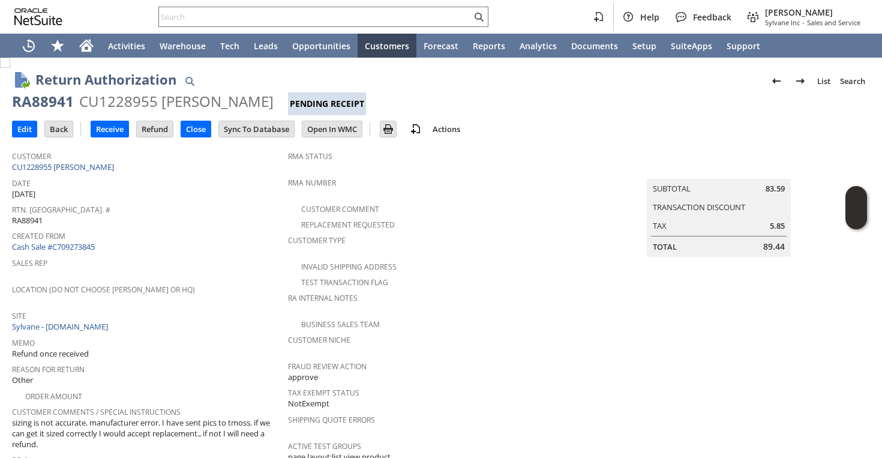
click at [259, 20] on input "text" at bounding box center [315, 17] width 313 height 14
paste input "SY68962B428F4B2"
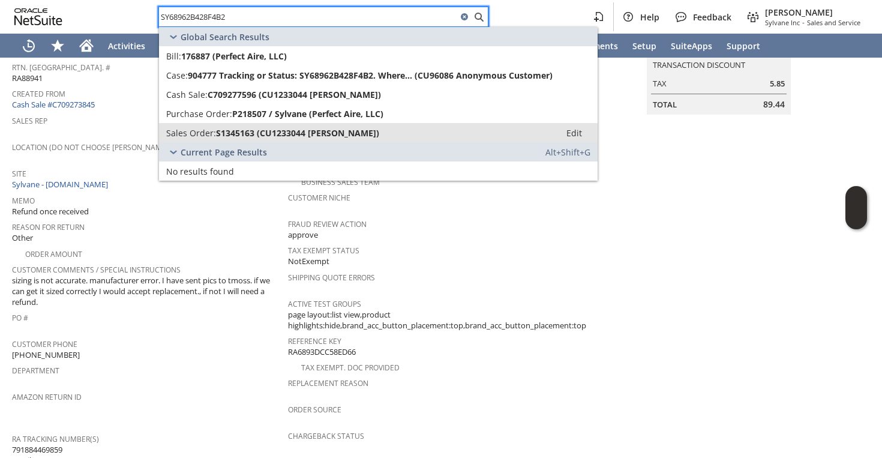
type input "SY68962B428F4B2"
click at [221, 134] on span "S1345163 (CU1233044 Dmytro Shevchenko)" at bounding box center [297, 132] width 163 height 11
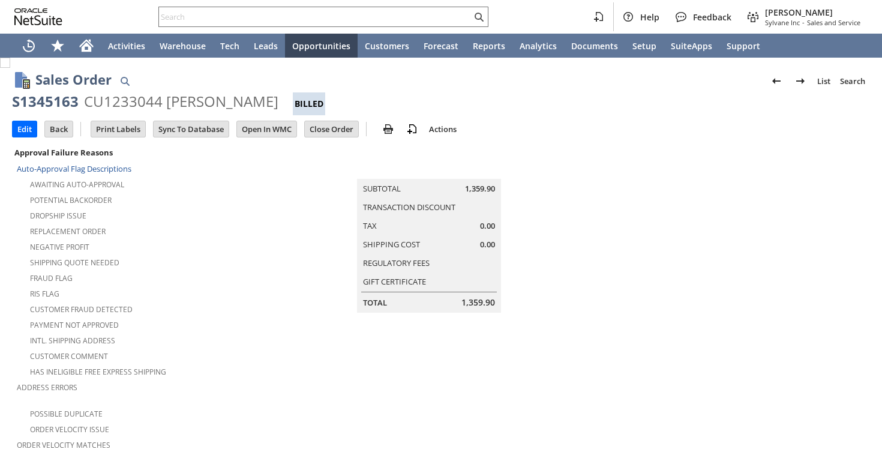
scroll to position [738, 0]
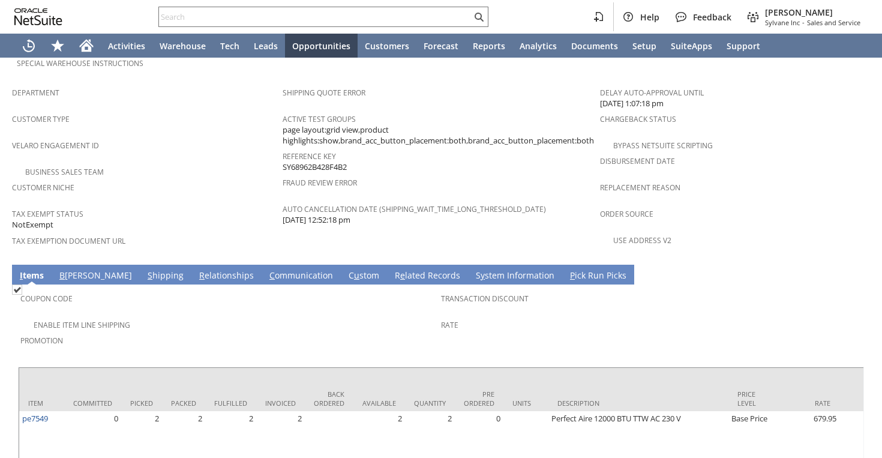
click at [145, 270] on link "S hipping" at bounding box center [166, 276] width 42 height 13
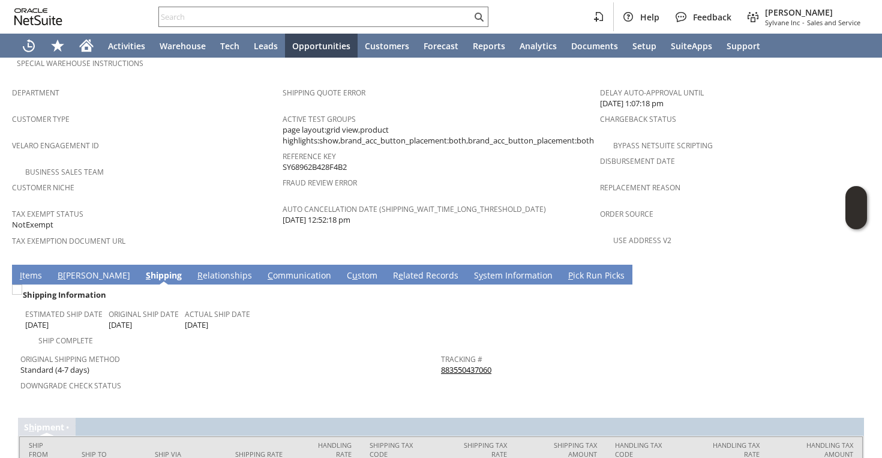
click at [456, 364] on link "883550437060" at bounding box center [466, 369] width 50 height 11
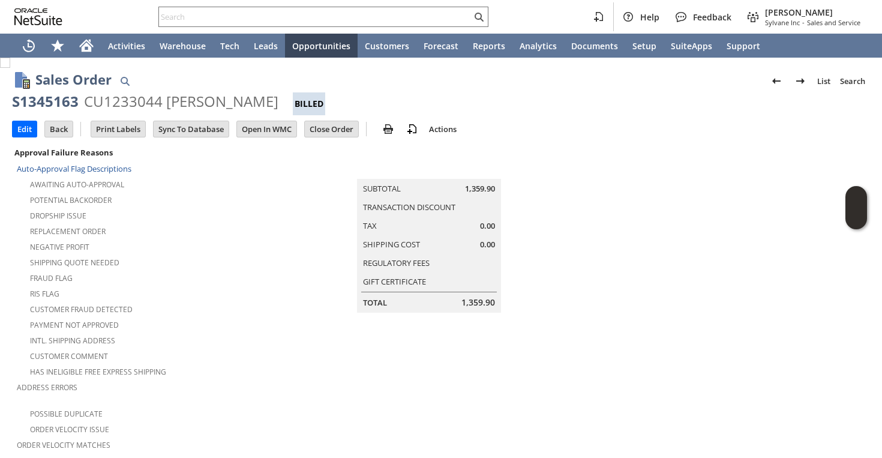
click at [130, 102] on div "CU1233044 Dmytro Shevchenko" at bounding box center [181, 101] width 194 height 19
copy div "CU1233044"
click at [297, 13] on input "text" at bounding box center [315, 17] width 313 height 14
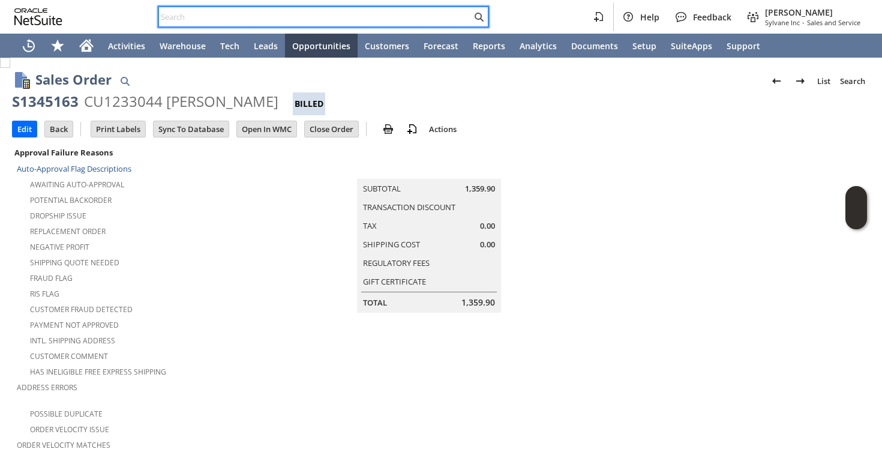
paste input "Aprilaire"
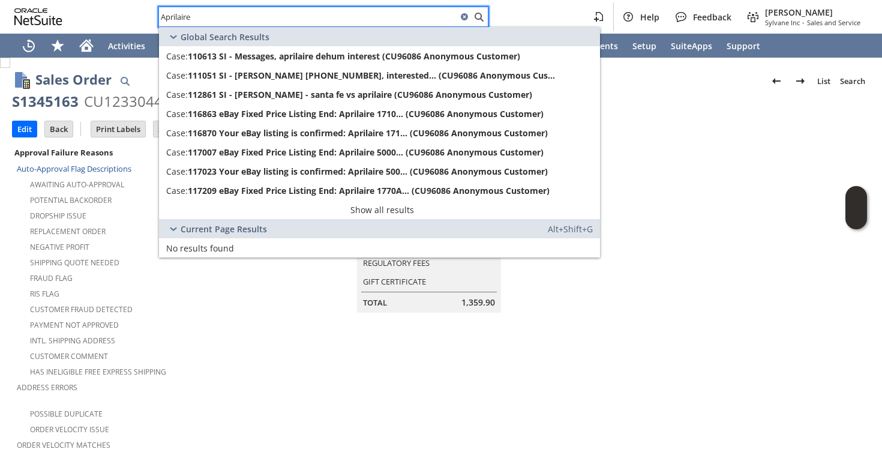
click at [320, 9] on div "Aprilaire" at bounding box center [323, 17] width 330 height 20
click at [318, 16] on input "Aprilaire" at bounding box center [315, 17] width 313 height 14
click at [318, 16] on input "Aprilaire" at bounding box center [308, 17] width 298 height 14
paste input "ap11780"
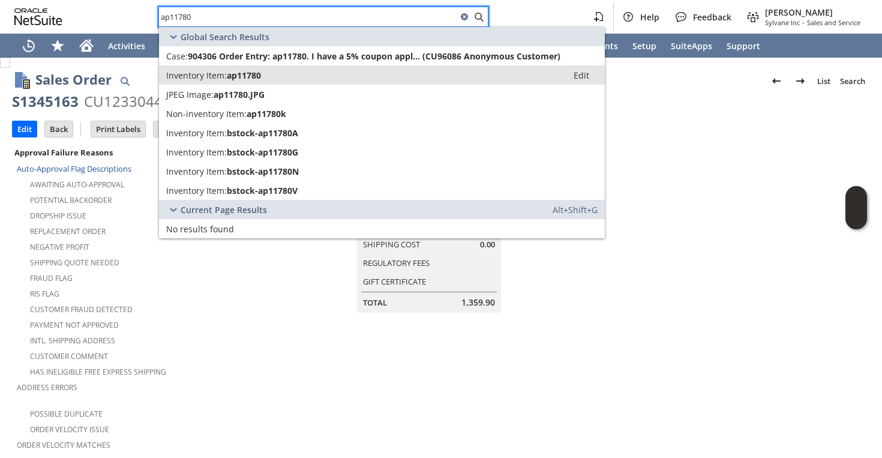
type input "ap11780"
click at [261, 79] on span "ap11780" at bounding box center [244, 75] width 34 height 11
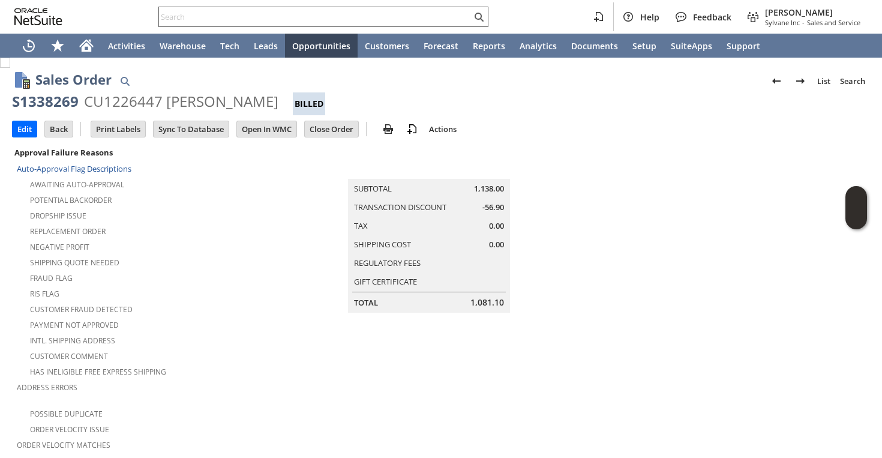
click at [285, 14] on input "text" at bounding box center [315, 17] width 313 height 14
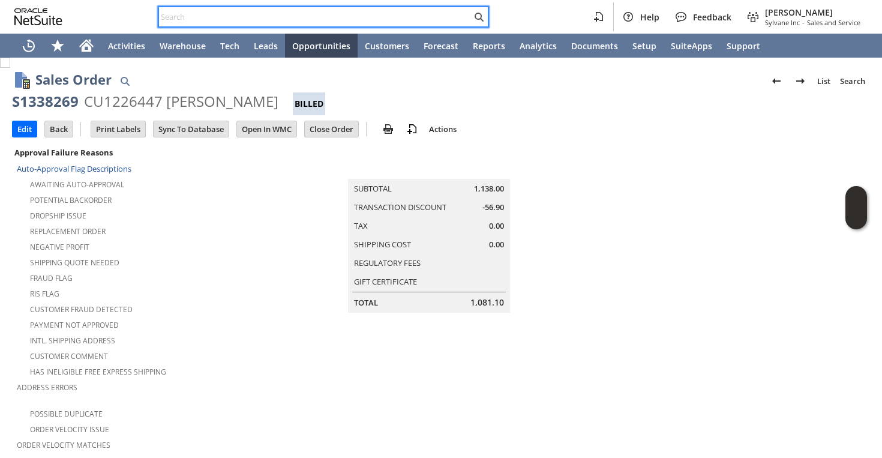
paste input "se6269"
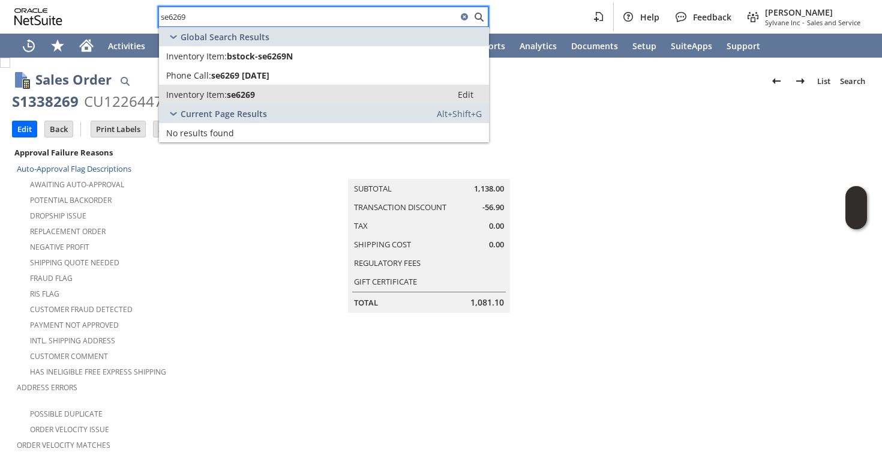
type input "se6269"
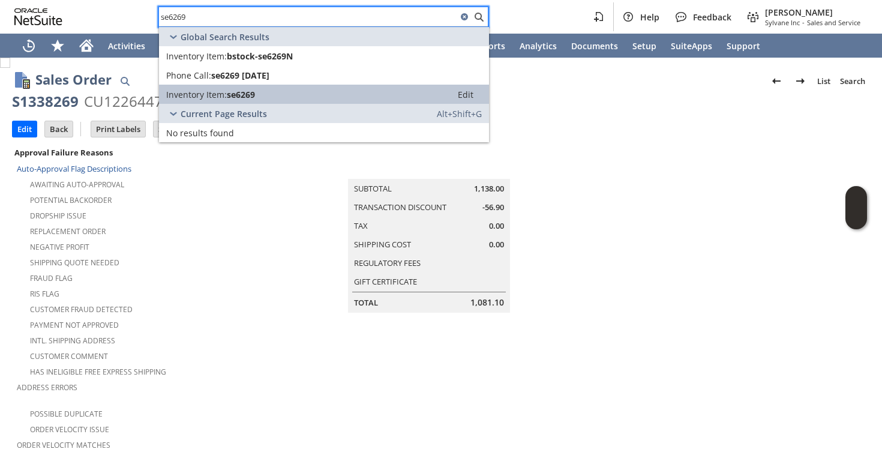
click at [217, 94] on span "Inventory Item:" at bounding box center [196, 94] width 61 height 11
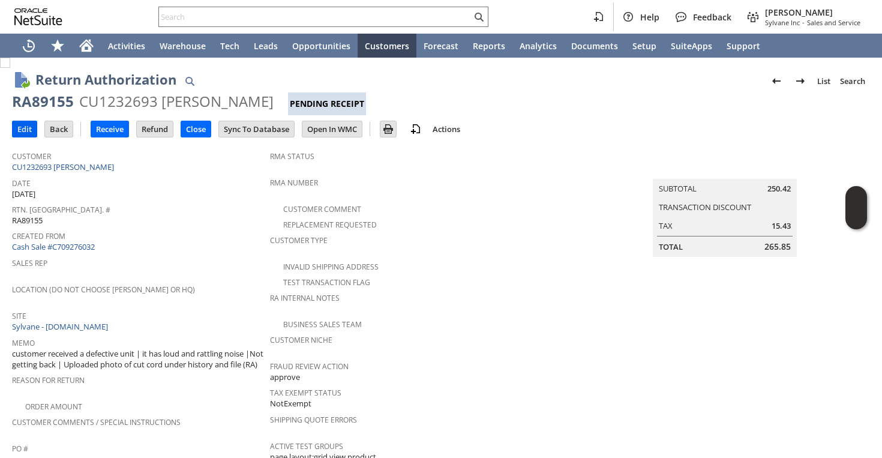
click at [28, 134] on input "Edit" at bounding box center [25, 129] width 24 height 16
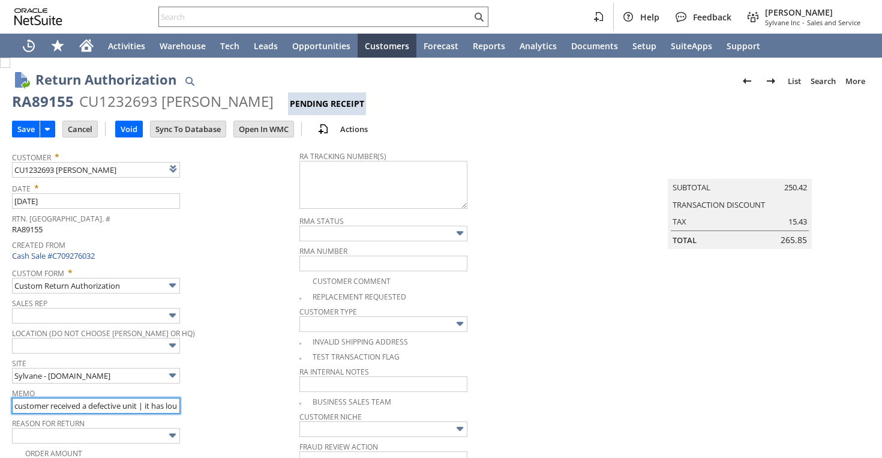
click at [121, 400] on input "customer received a defective unit | it has loud and rattling noise |Not gettin…" at bounding box center [96, 406] width 168 height 16
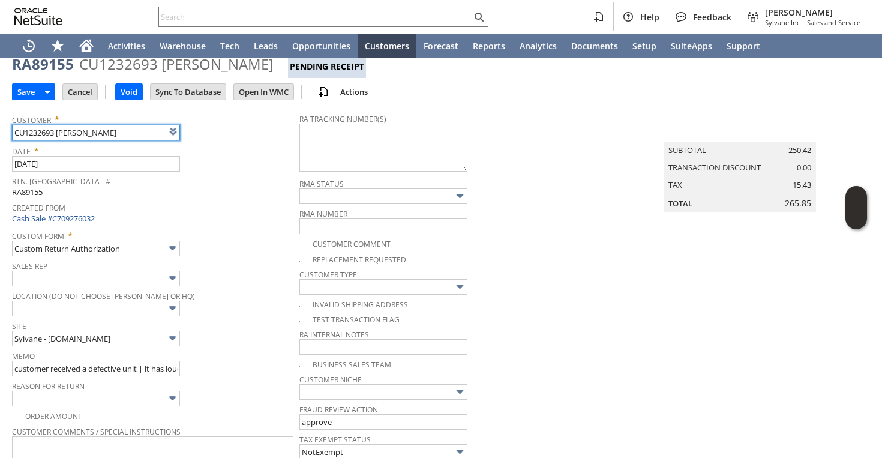
scroll to position [38, 0]
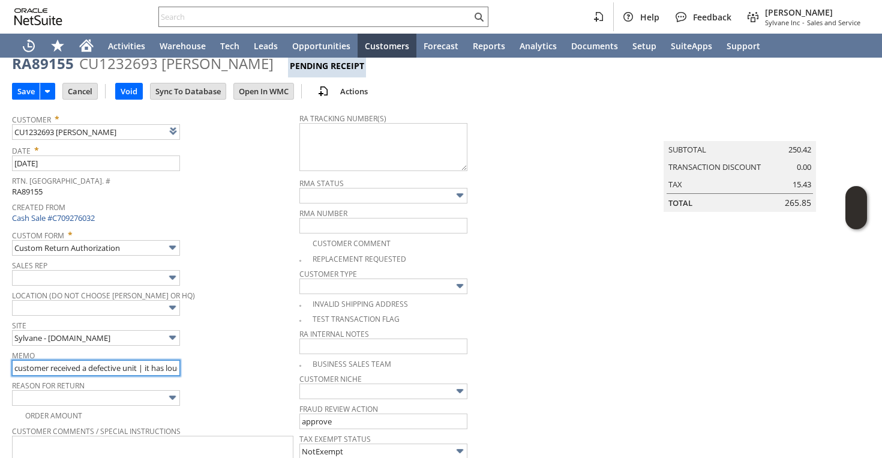
click at [155, 364] on input "customer received a defective unit | it has loud and rattling noise |Not gettin…" at bounding box center [96, 368] width 168 height 16
click at [179, 366] on input "customer received a defective unit | it has loud and rattling noise |Not gettin…" at bounding box center [96, 368] width 168 height 16
type input "customer received a defective unit | it has loud and rattling noise |Not gettin…"
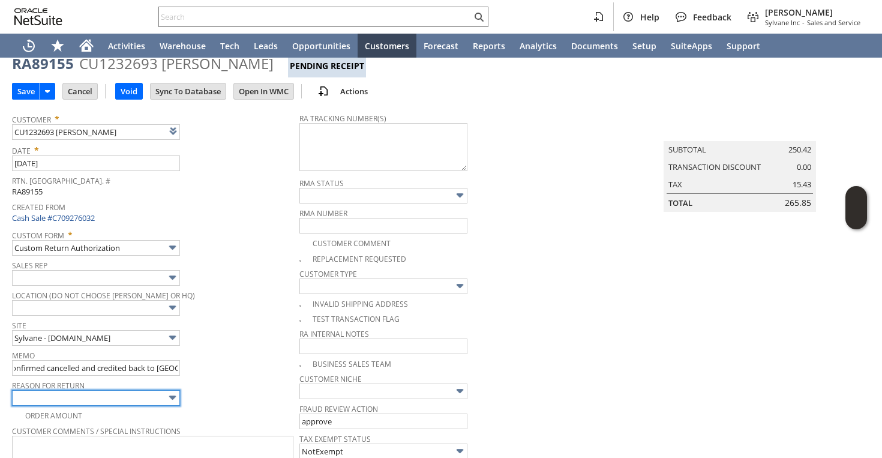
click at [77, 402] on input "text" at bounding box center [96, 398] width 168 height 16
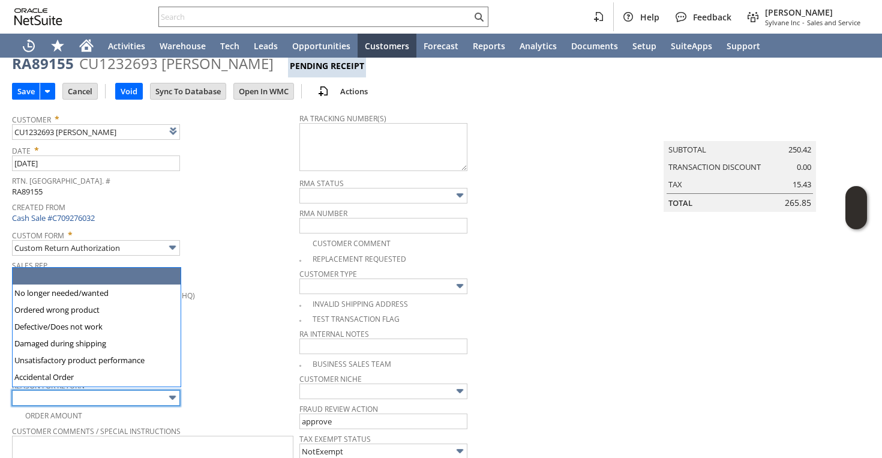
scroll to position [65, 0]
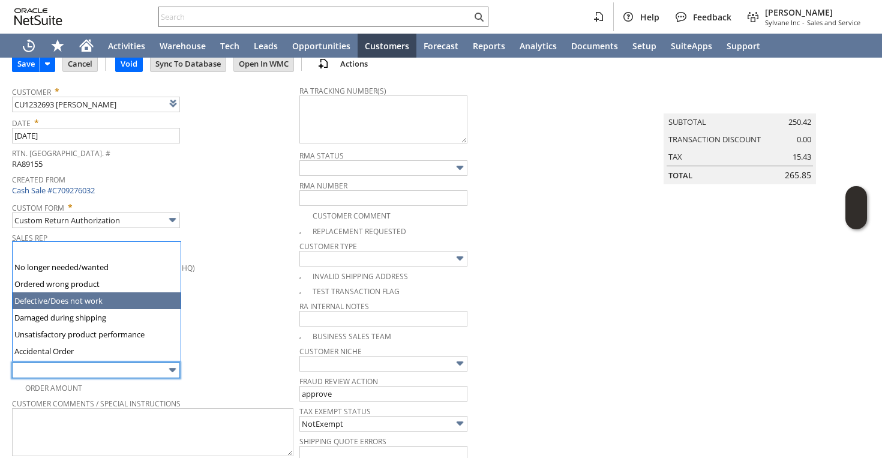
type input "Defective/Does not work"
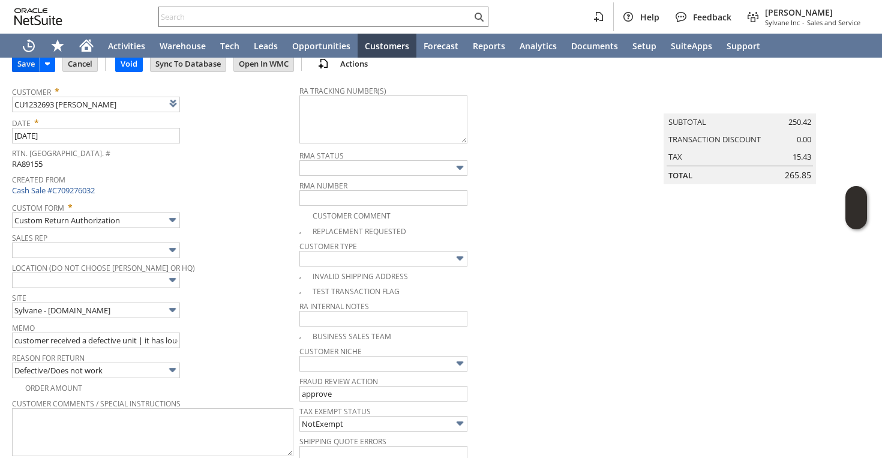
click at [25, 62] on input "Save" at bounding box center [26, 64] width 27 height 16
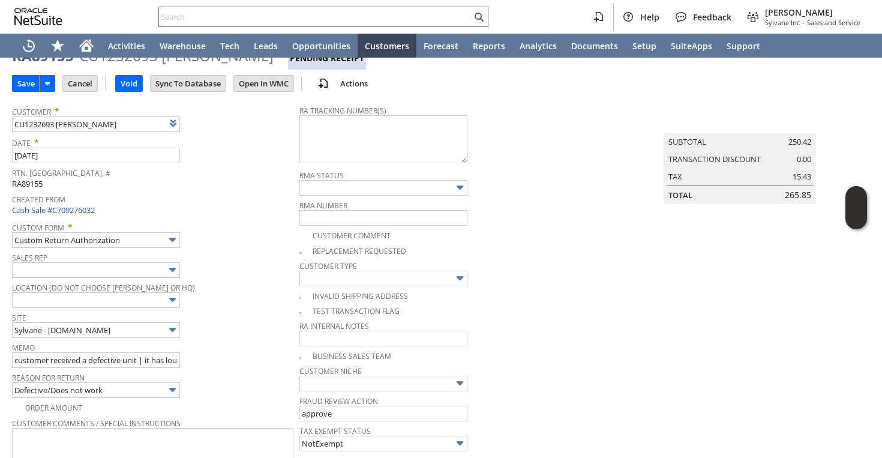
scroll to position [0, 0]
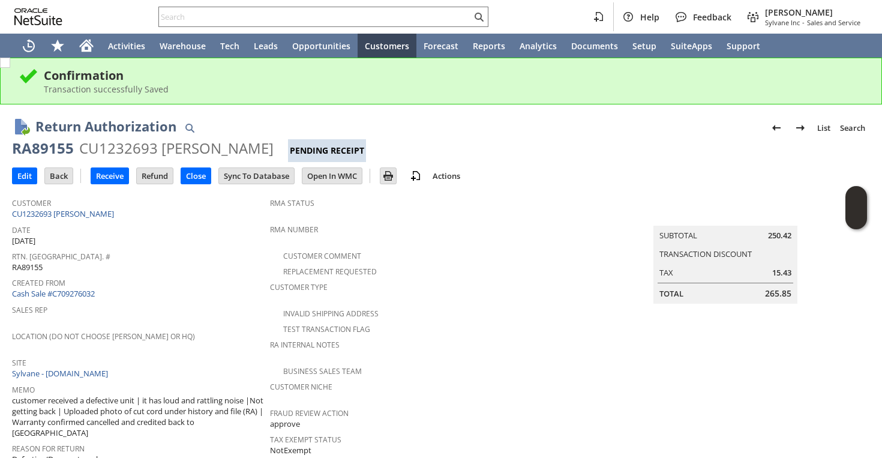
click at [52, 150] on div "RA89155" at bounding box center [43, 148] width 62 height 19
copy div "RA89155"
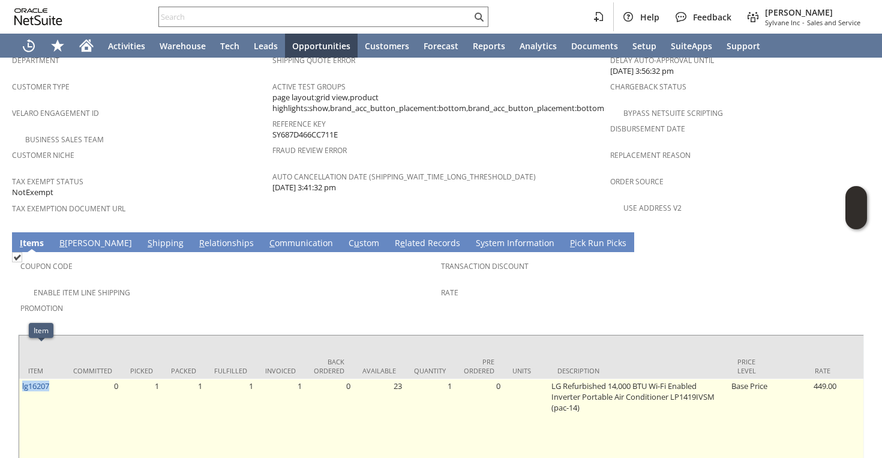
drag, startPoint x: 58, startPoint y: 352, endPoint x: 20, endPoint y: 351, distance: 37.8
click at [20, 379] on td "lg16207" at bounding box center [41, 429] width 45 height 101
copy link "lg16207"
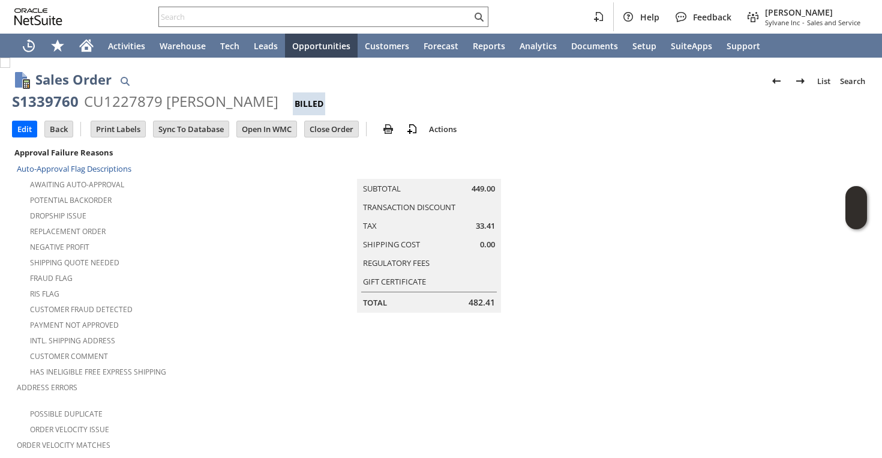
click at [131, 98] on div "CU1227879 Beckie Truitt" at bounding box center [181, 101] width 194 height 19
copy div "CU1227879"
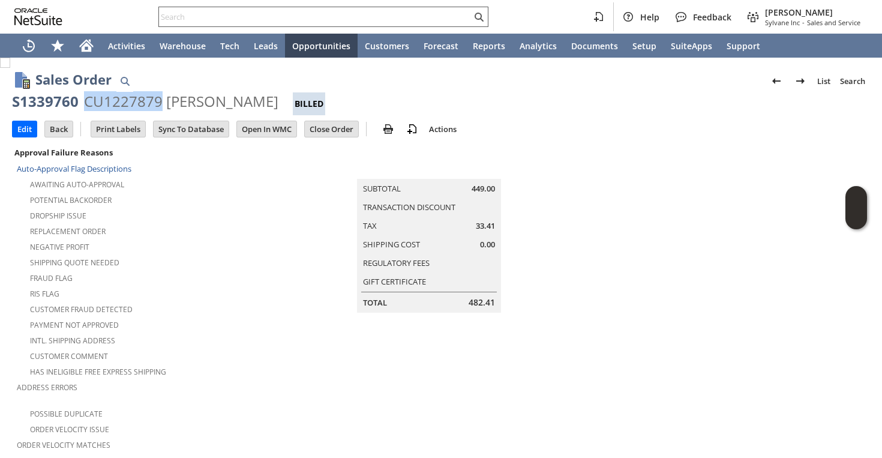
click at [273, 15] on input "text" at bounding box center [315, 17] width 313 height 14
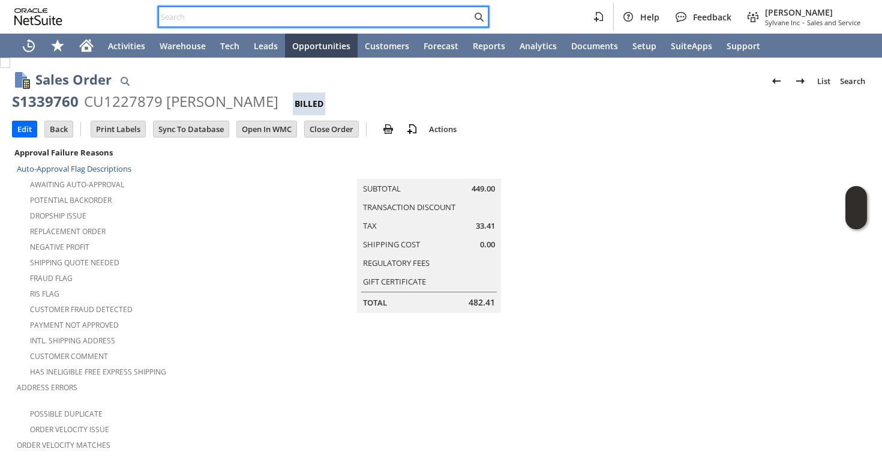
paste input "6085153054"
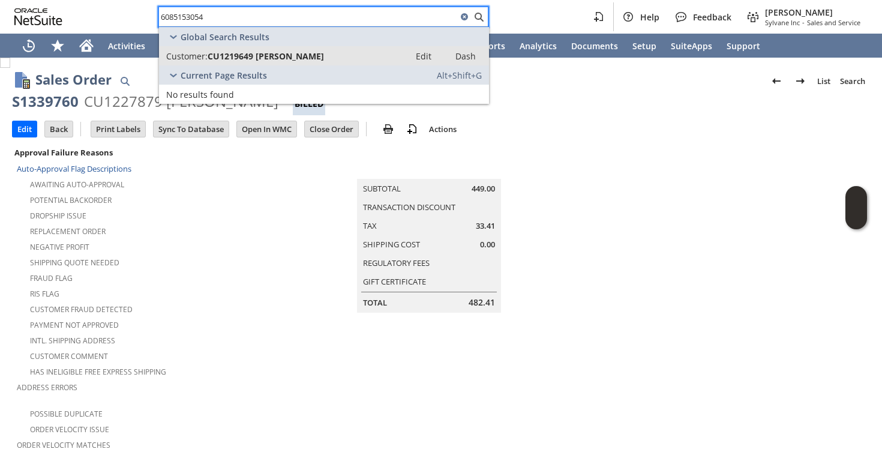
click at [251, 61] on span "CU1219649 Peter Johnson" at bounding box center [266, 55] width 116 height 11
click at [206, 217] on div "Dropship Issue" at bounding box center [145, 214] width 256 height 14
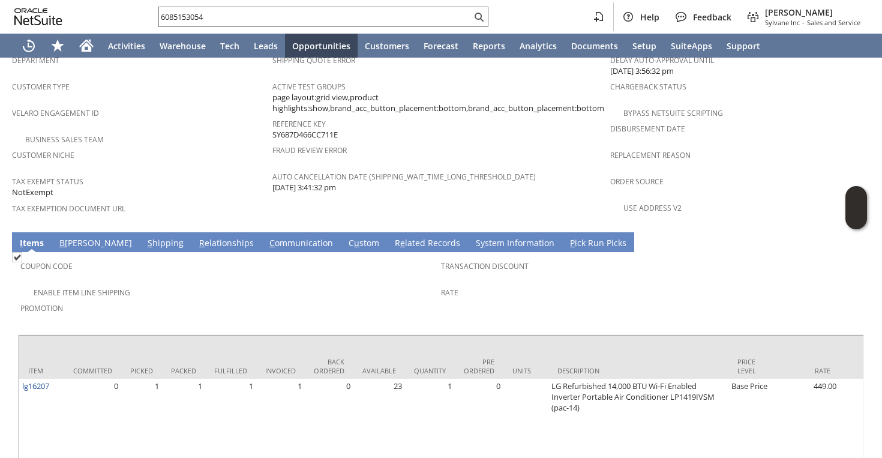
scroll to position [803, 0]
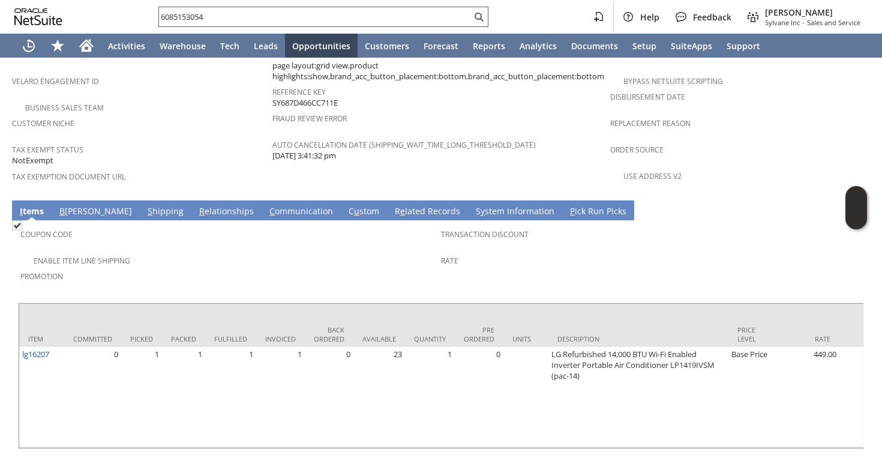
click at [346, 10] on input "6085153054" at bounding box center [315, 17] width 313 height 14
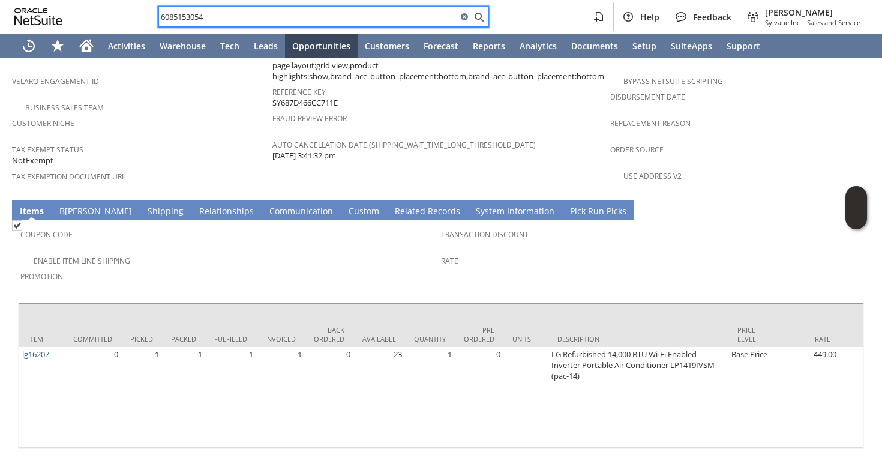
click at [346, 10] on input "6085153054" at bounding box center [308, 17] width 298 height 14
paste input "h76906557@gmail.com"
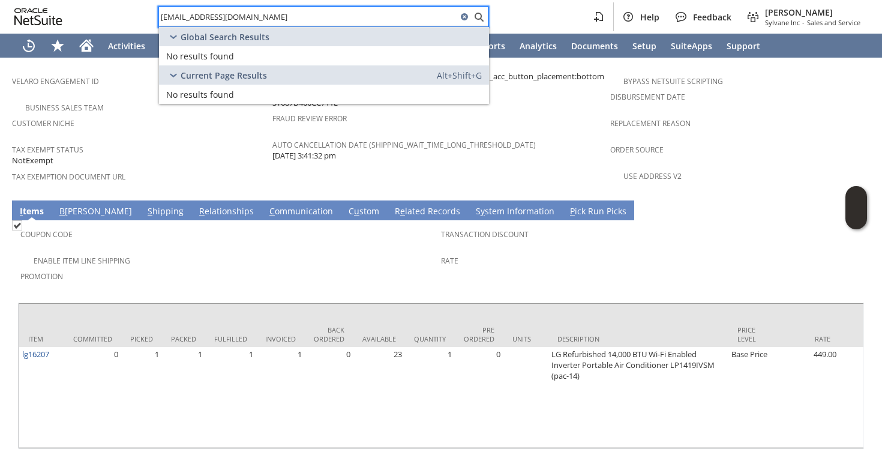
click at [324, 14] on input "h76906557@gmail.com" at bounding box center [308, 17] width 298 height 14
paste input "Heather Carr"
click at [324, 14] on input "h76906557@gmail.comHeather Carr" at bounding box center [308, 17] width 298 height 14
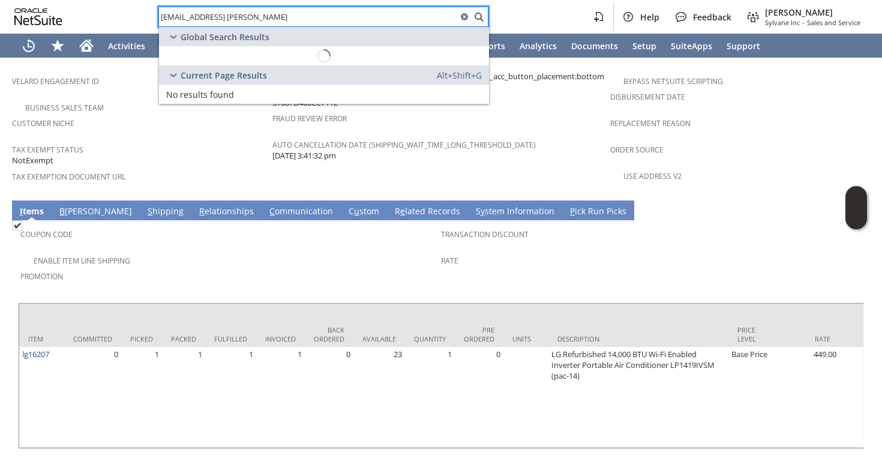
click at [324, 14] on input "h76906557@gmail.comHeather Carr" at bounding box center [308, 17] width 298 height 14
paste input "text"
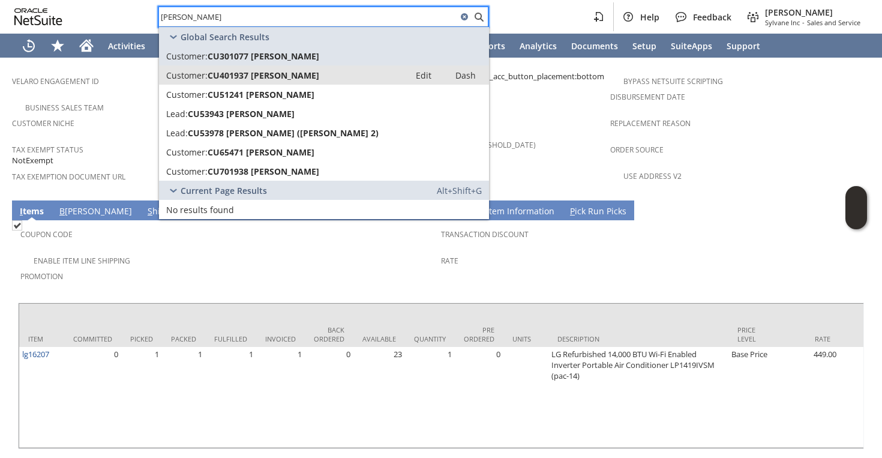
type input "Heather Carr"
click at [289, 71] on span "CU401937 Heather Boden-Carr" at bounding box center [264, 75] width 112 height 11
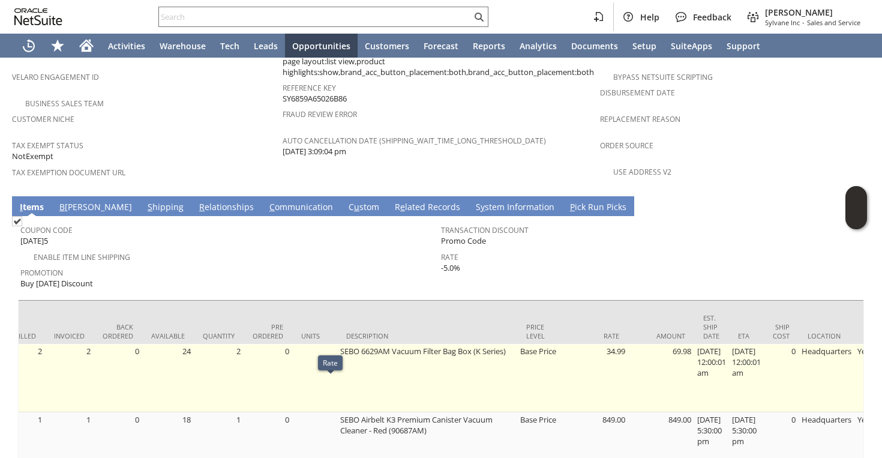
scroll to position [0, 176]
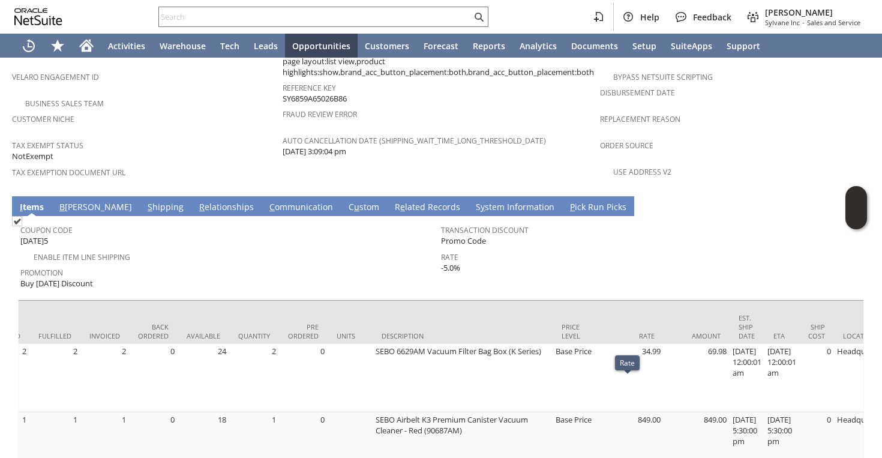
click at [140, 196] on td "S hipping" at bounding box center [166, 206] width 52 height 20
click at [145, 201] on link "S hipping" at bounding box center [166, 207] width 42 height 13
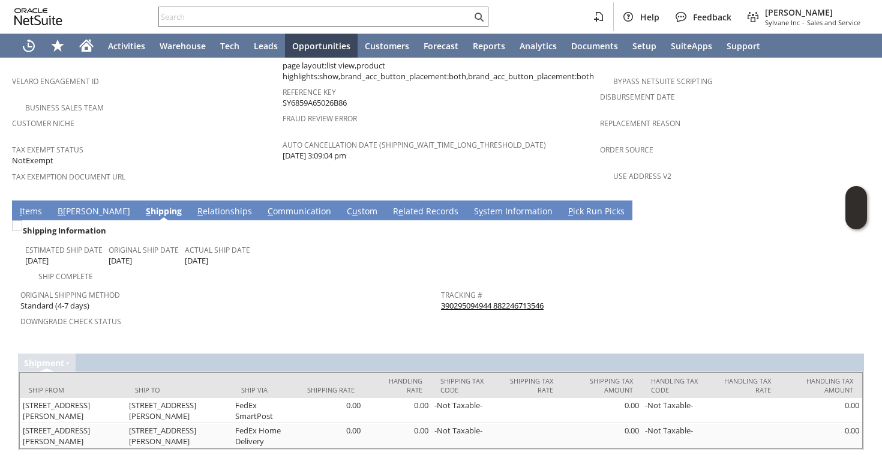
click at [474, 300] on link "390295094944 882246713546" at bounding box center [492, 305] width 103 height 11
click at [34, 205] on link "I tems" at bounding box center [31, 211] width 28 height 13
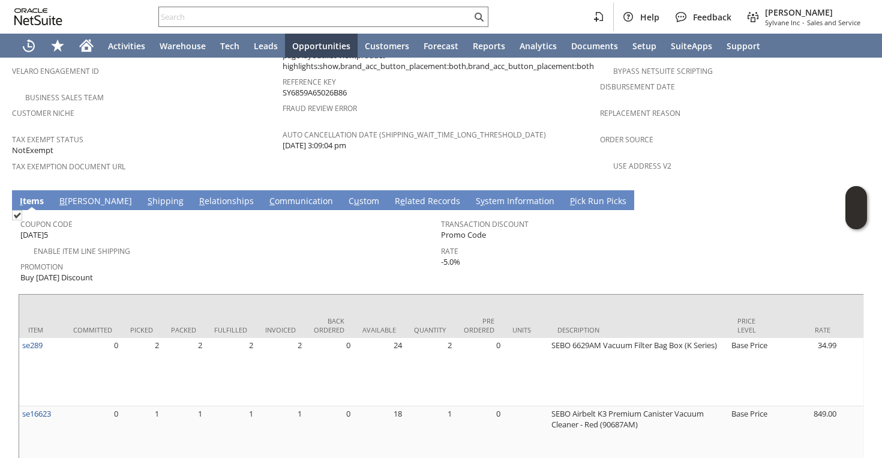
scroll to position [839, 0]
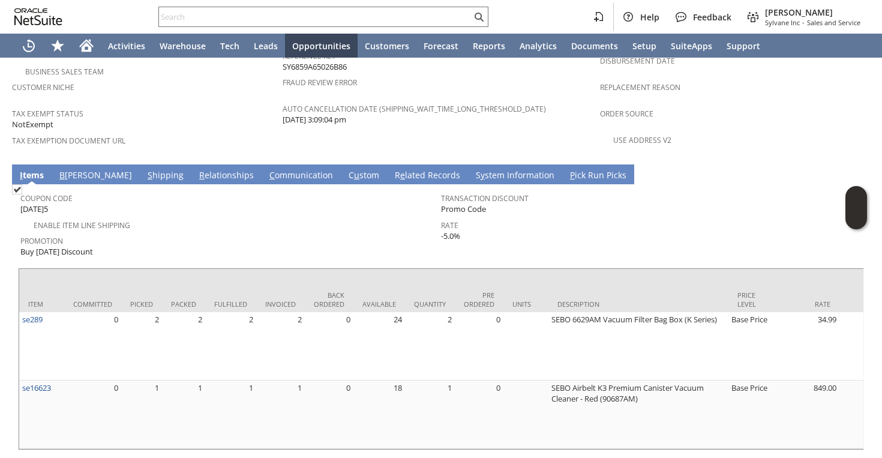
click at [321, 232] on div "Promotion Buy Today Discount" at bounding box center [227, 245] width 415 height 26
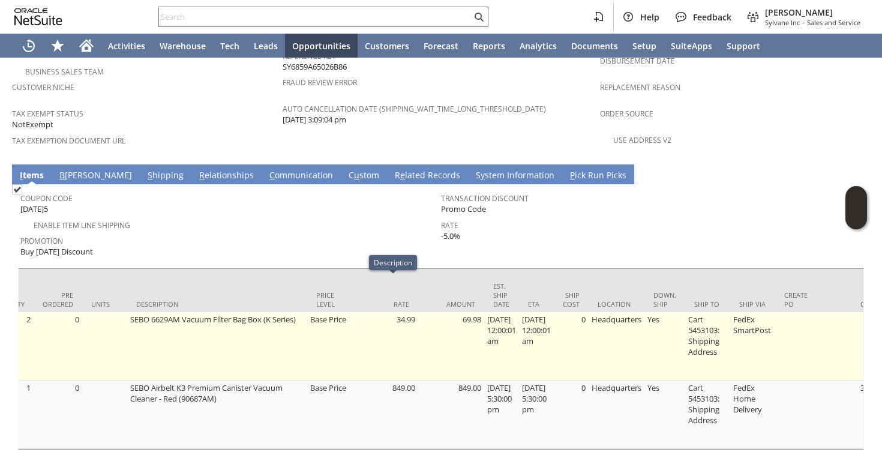
scroll to position [0, 481]
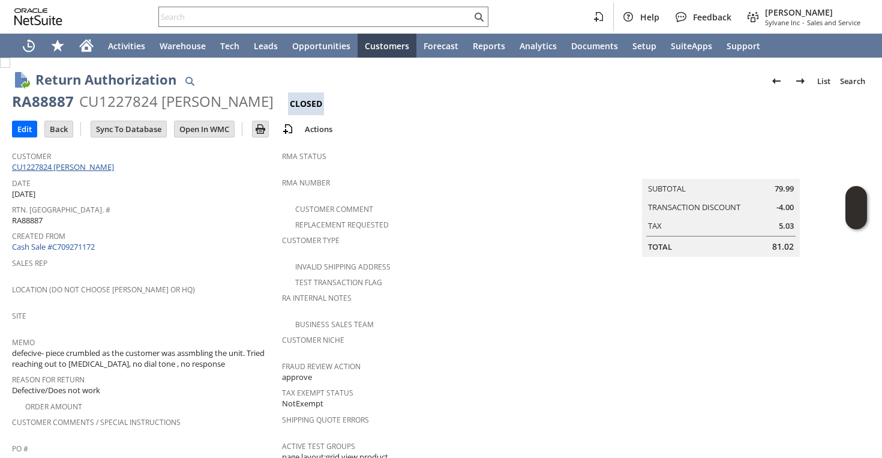
click at [99, 167] on link "CU1227824 [PERSON_NAME]" at bounding box center [64, 166] width 105 height 11
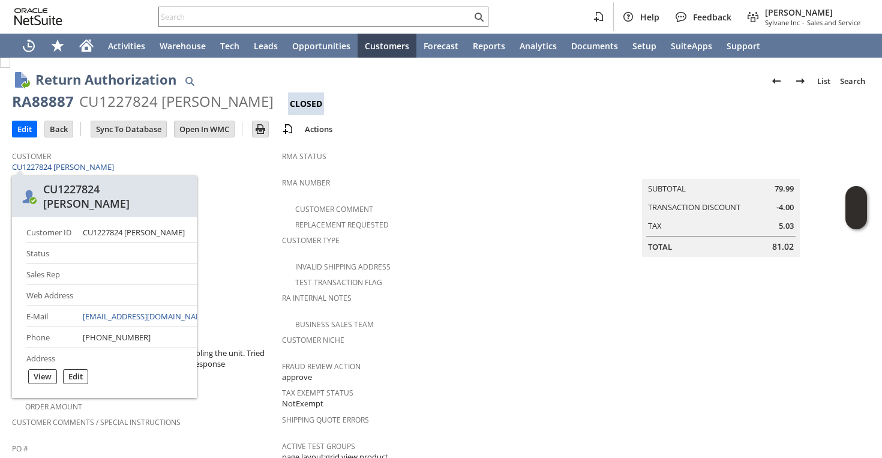
click at [228, 243] on div "Created From Cash Sale #C709271172" at bounding box center [144, 241] width 264 height 26
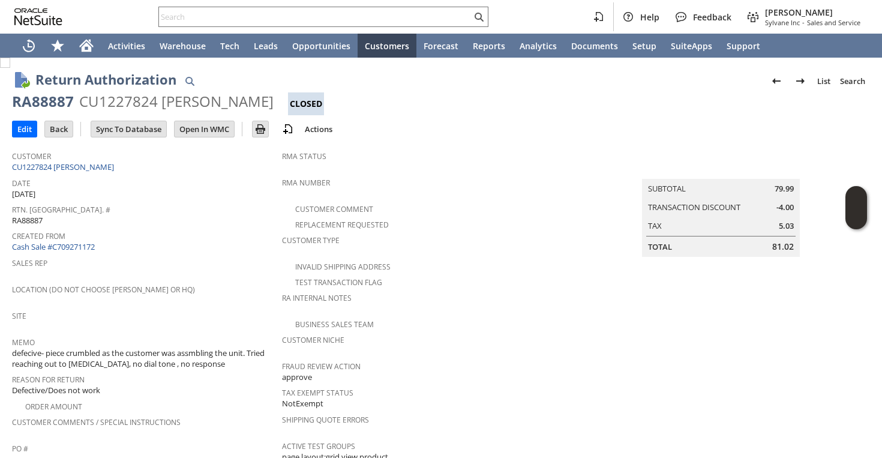
scroll to position [507, 0]
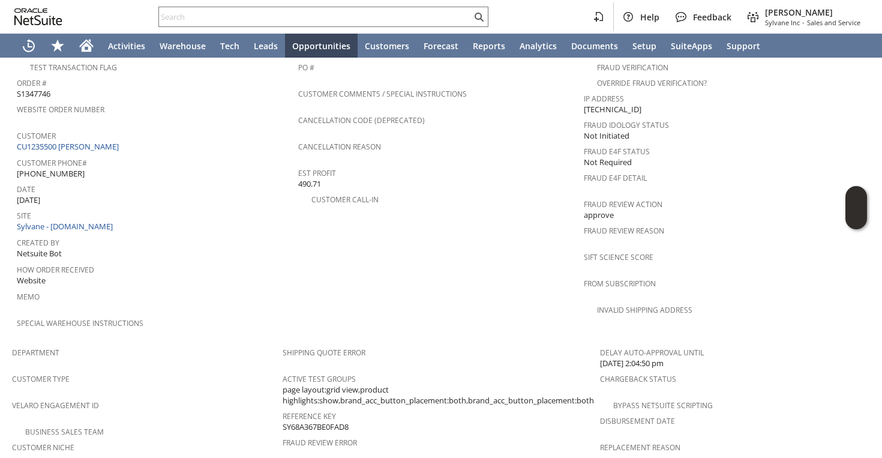
scroll to position [749, 0]
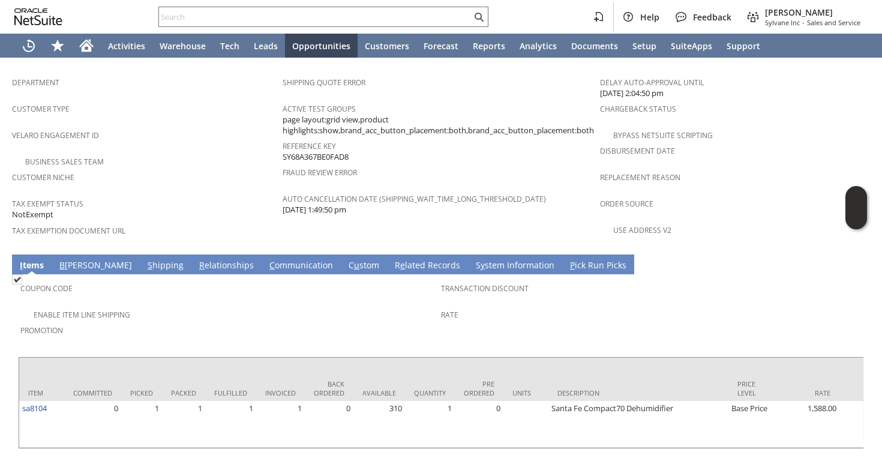
click at [145, 259] on link "S hipping" at bounding box center [166, 265] width 42 height 13
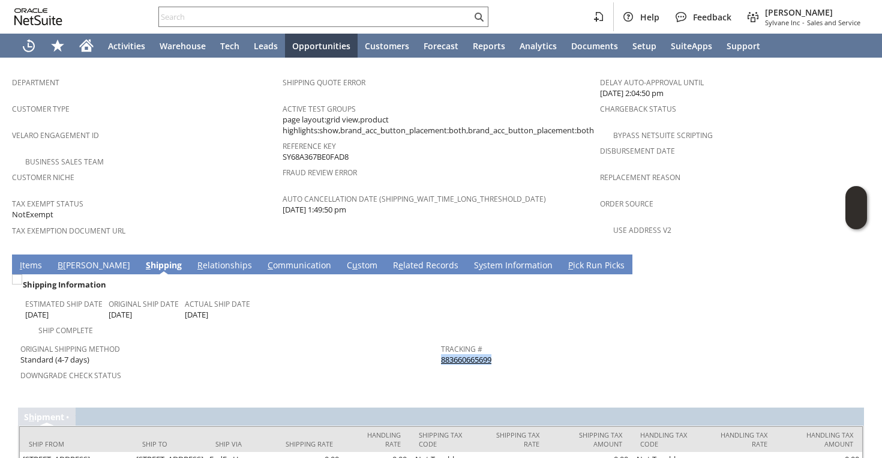
copy link "883660665699"
drag, startPoint x: 499, startPoint y: 325, endPoint x: 441, endPoint y: 324, distance: 58.3
click at [442, 340] on div "Tracking # 883660665699" at bounding box center [648, 352] width 415 height 25
click at [462, 354] on link "883660665699" at bounding box center [466, 359] width 50 height 11
click at [307, 367] on span "Downgrade Check Status" at bounding box center [227, 374] width 415 height 14
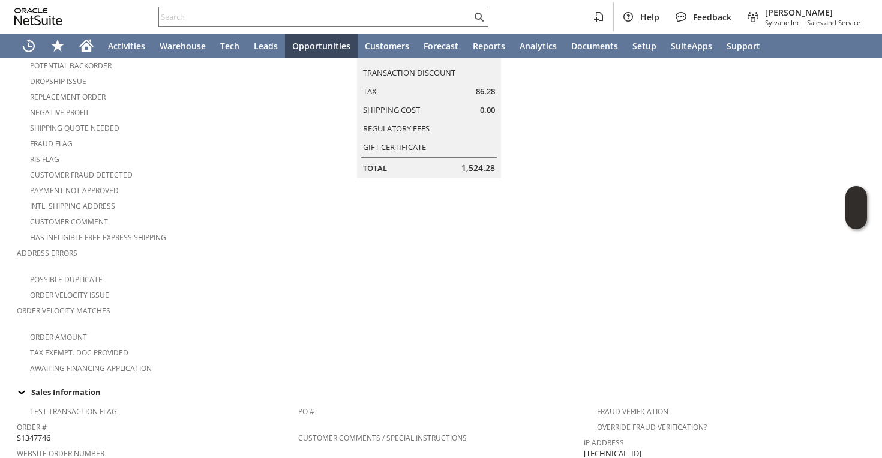
scroll to position [0, 0]
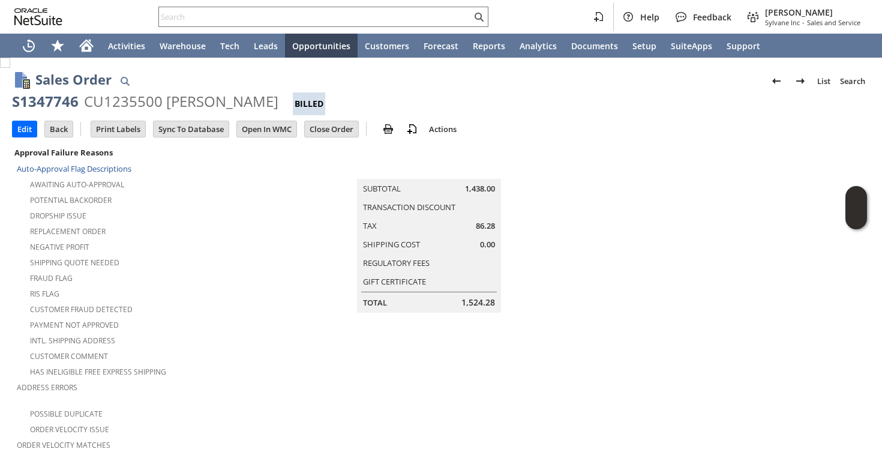
click at [316, 2] on div "Help Feedback Faye Neri Sylvane Inc - Sales and Service" at bounding box center [441, 17] width 882 height 34
click at [308, 18] on input "text" at bounding box center [315, 17] width 313 height 14
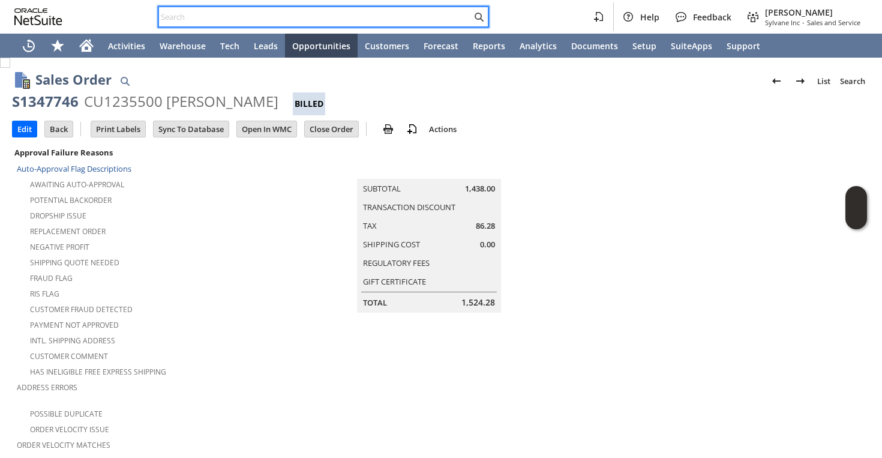
paste input "scottorvillejones@gmail.com"
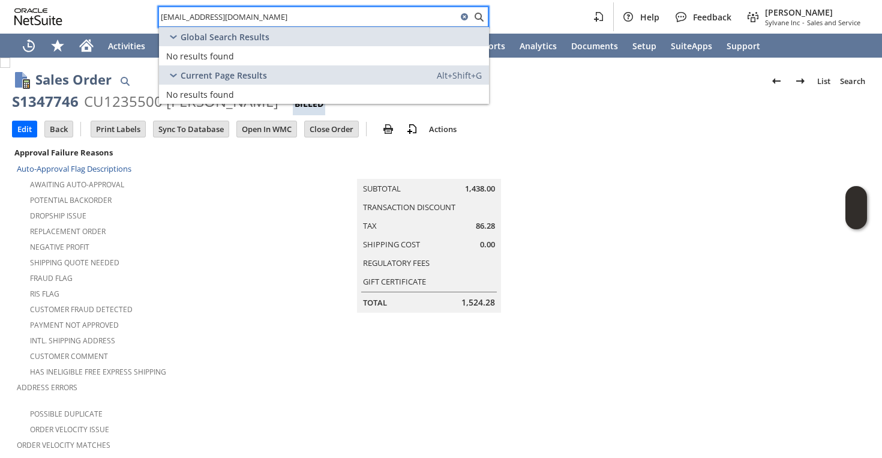
click at [312, 20] on input "scottorvillejones@gmail.com" at bounding box center [308, 17] width 298 height 14
paste input "Sestambler"
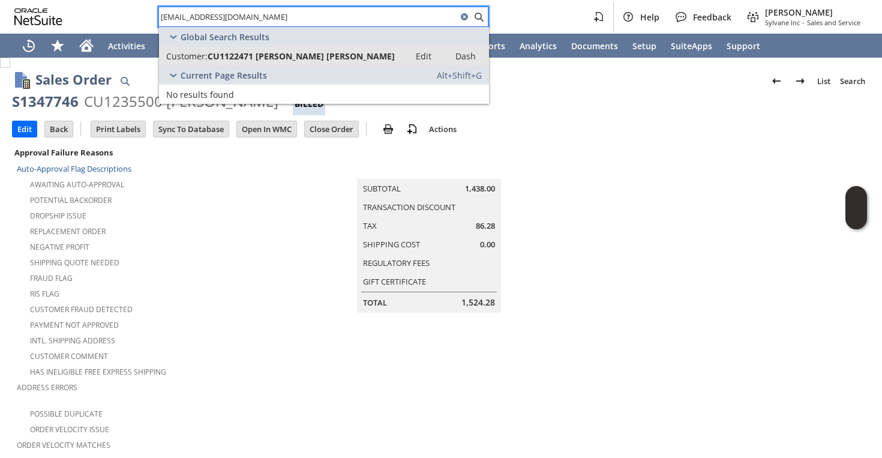
type input "Sestambler@gmail.com"
click at [268, 53] on span "CU1122471 Sarah Elizabeth Stambler" at bounding box center [301, 55] width 187 height 11
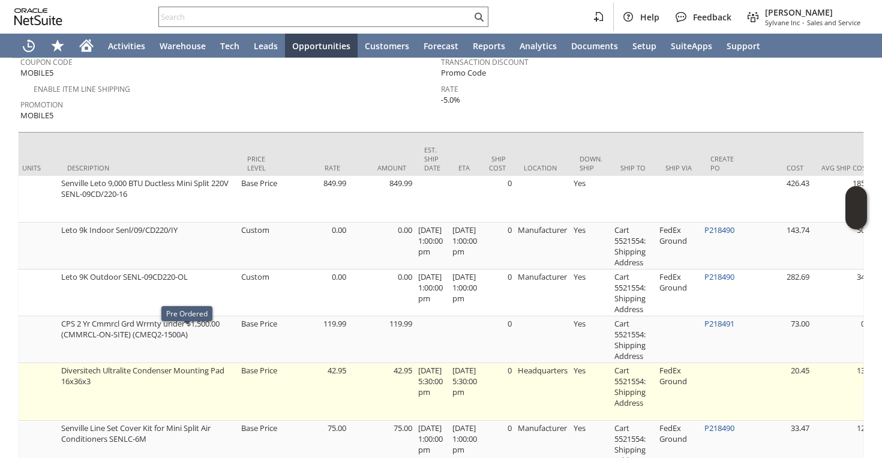
scroll to position [0, 502]
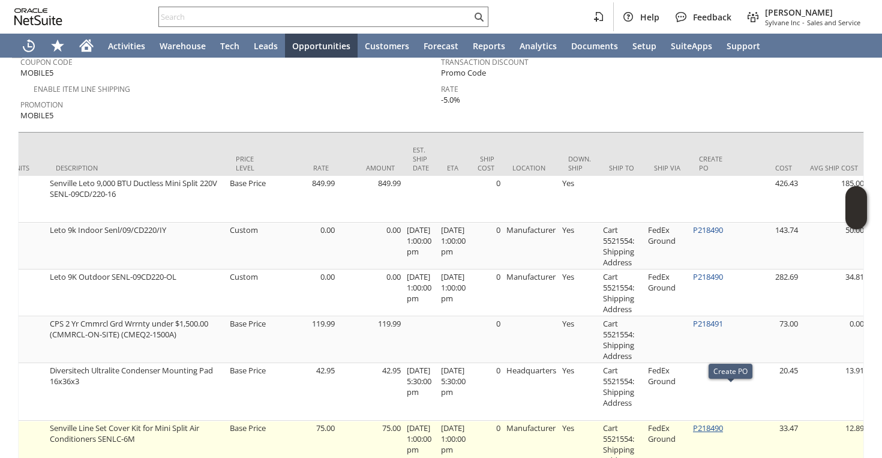
click at [722, 423] on link "P218490" at bounding box center [708, 428] width 30 height 11
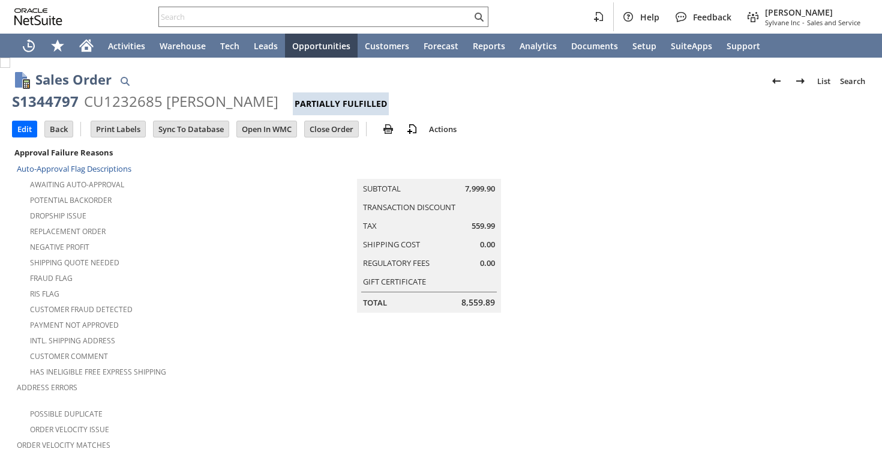
scroll to position [717, 0]
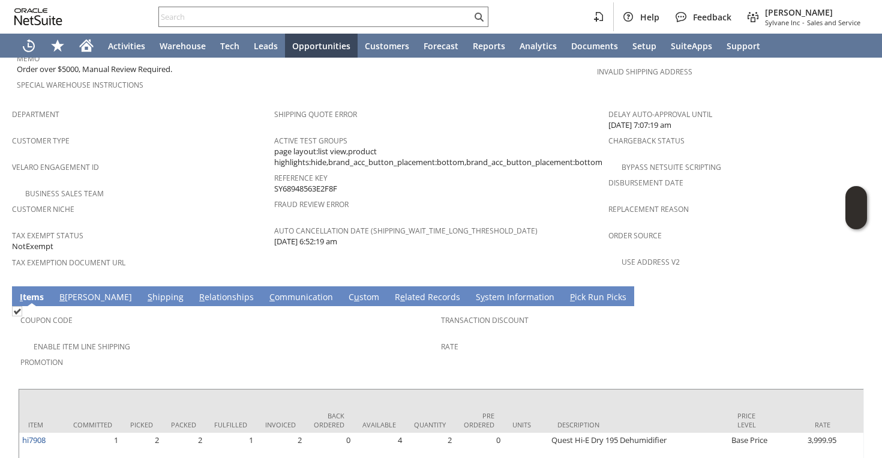
click at [145, 291] on link "S hipping" at bounding box center [166, 297] width 42 height 13
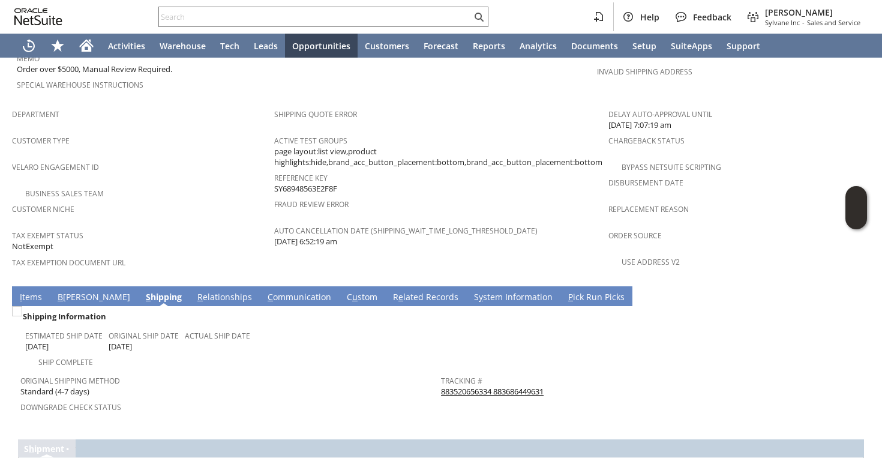
click at [474, 386] on link "883520656334 883686449631" at bounding box center [492, 391] width 103 height 11
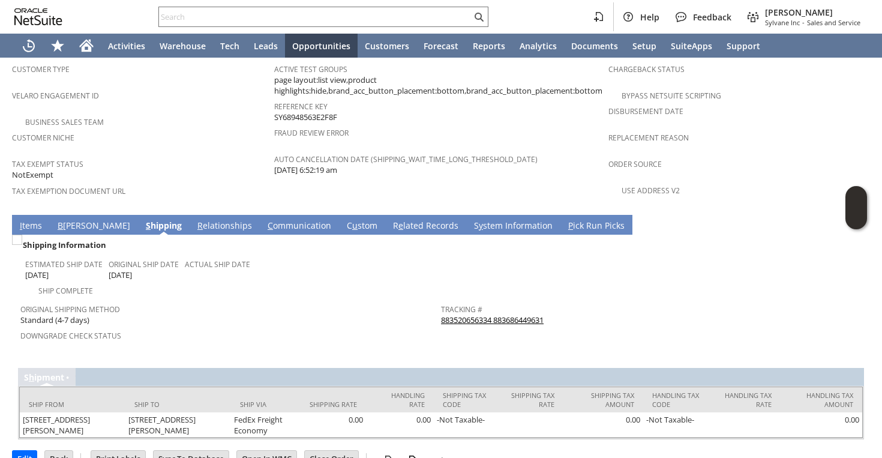
click at [31, 220] on link "I tems" at bounding box center [31, 226] width 28 height 13
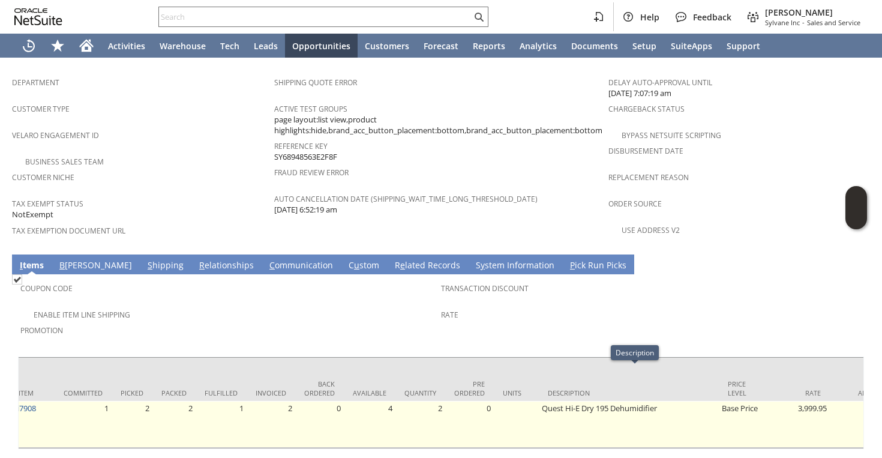
scroll to position [0, 0]
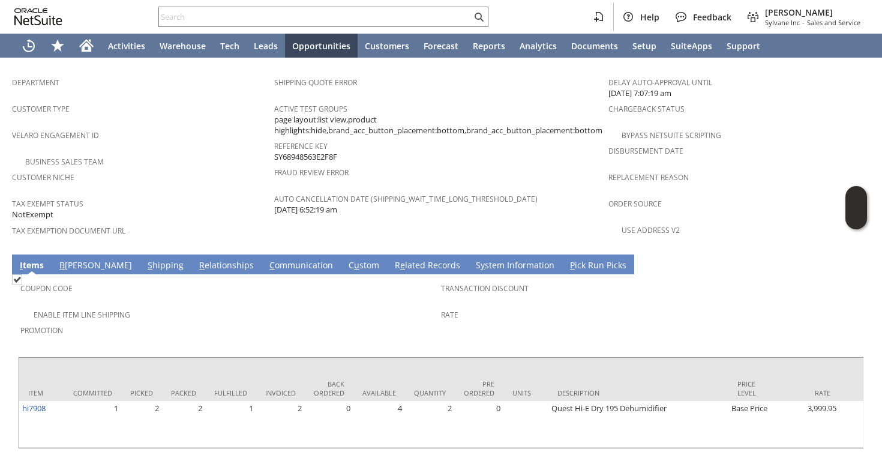
click at [145, 259] on link "S hipping" at bounding box center [166, 265] width 42 height 13
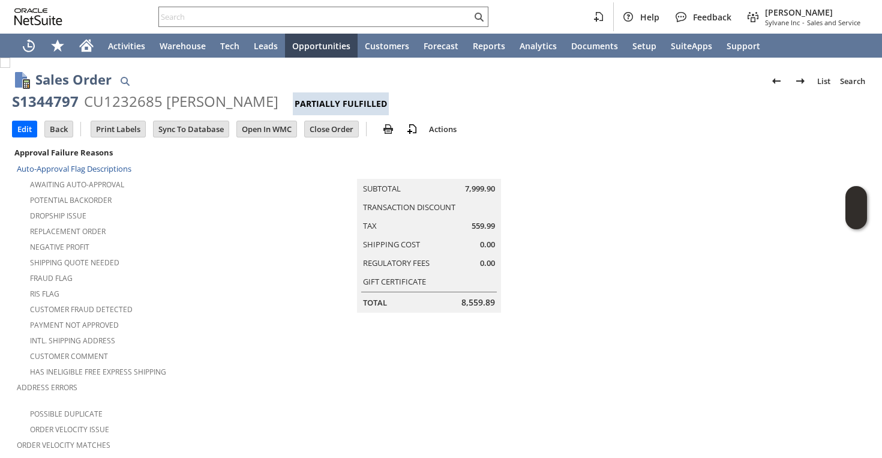
click at [107, 102] on div "CU1232685 Kenneth Hough" at bounding box center [181, 101] width 194 height 19
copy div "CU1232685"
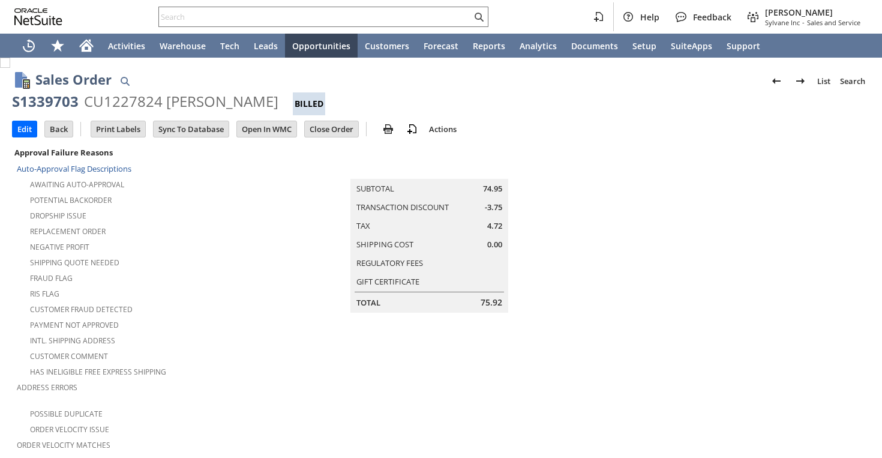
scroll to position [738, 0]
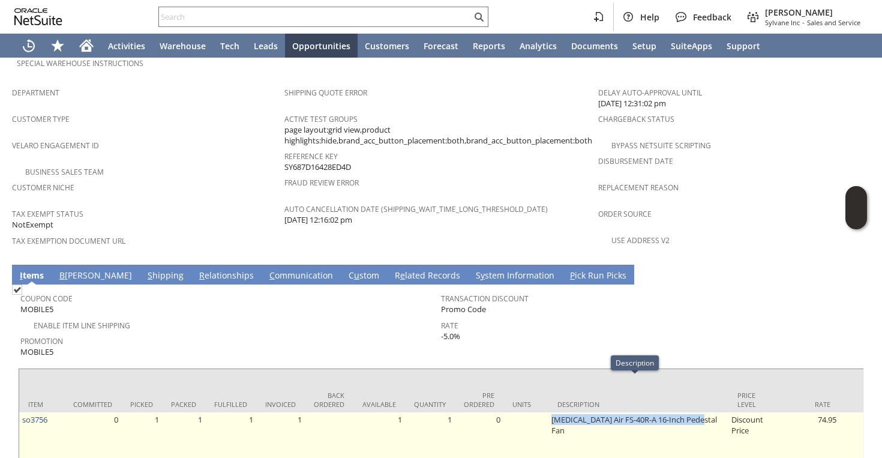
drag, startPoint x: 547, startPoint y: 384, endPoint x: 696, endPoint y: 386, distance: 148.9
click at [696, 412] on td "Soleus Air FS-40R-A 16-Inch Pedestal Fan" at bounding box center [639, 435] width 180 height 47
copy td "Soleus Air FS-40R-A 16-Inch Pedestal Fan"
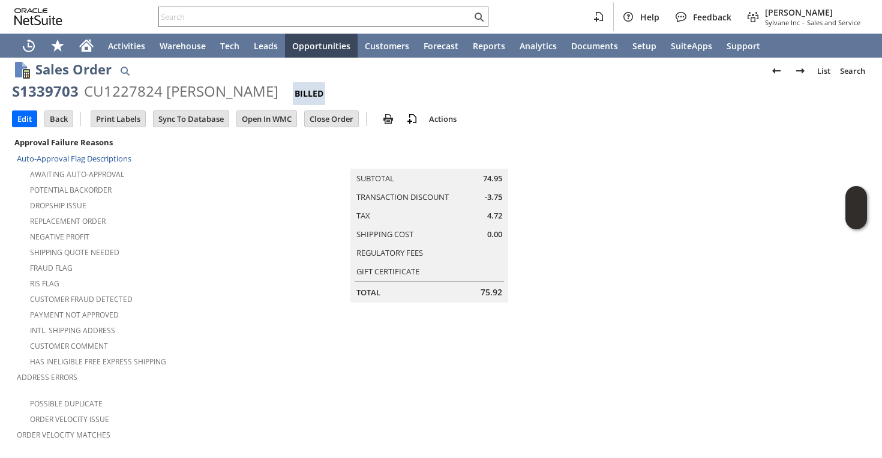
scroll to position [0, 0]
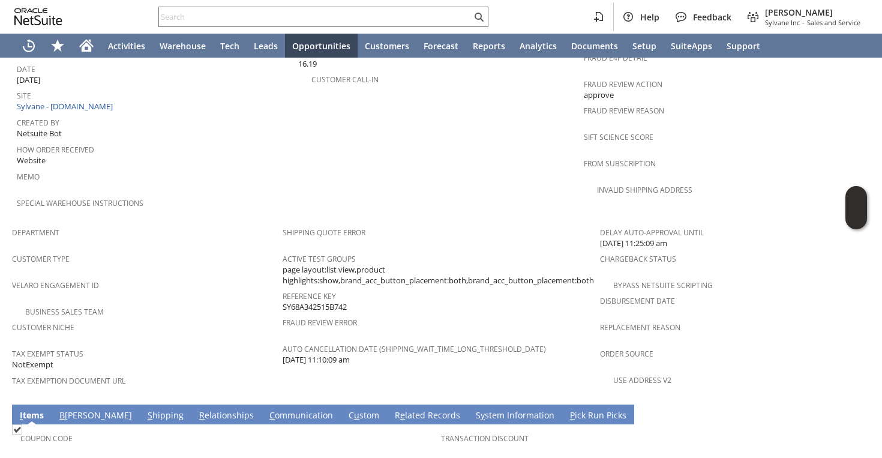
scroll to position [704, 0]
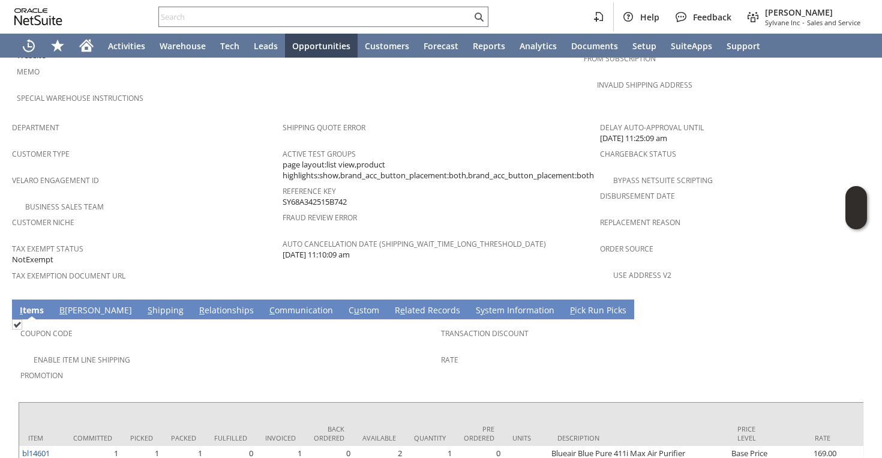
click at [145, 304] on link "S hipping" at bounding box center [166, 310] width 42 height 13
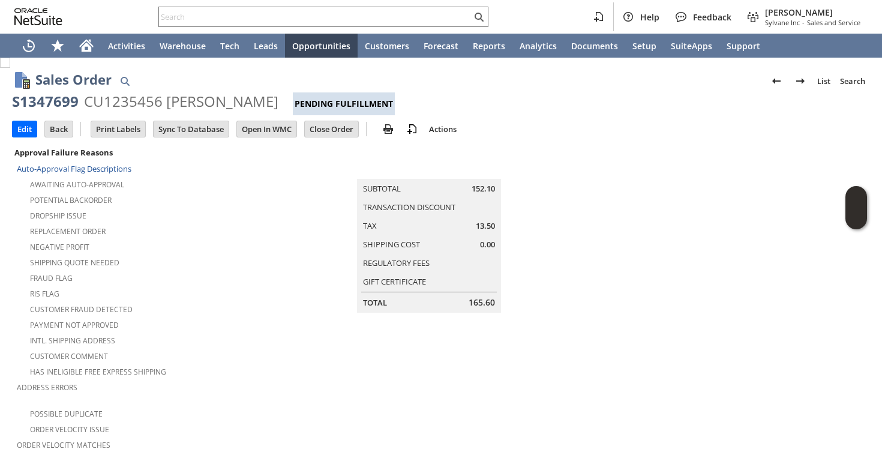
scroll to position [777, 0]
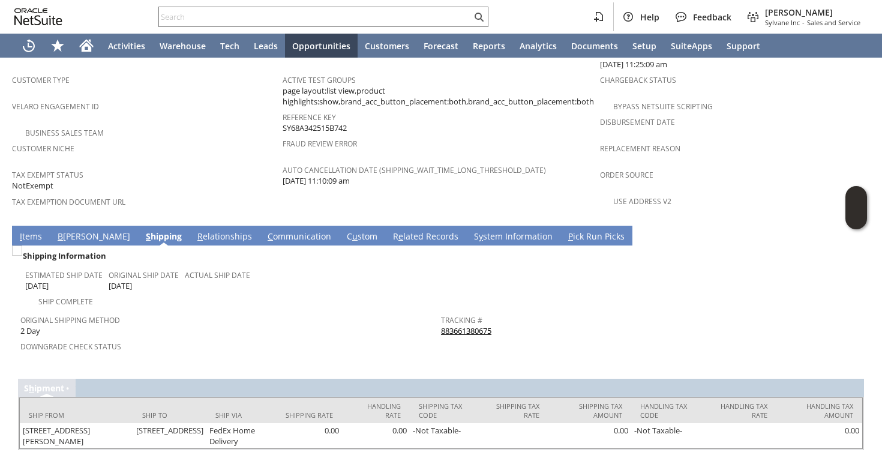
click at [462, 325] on link "883661380675" at bounding box center [466, 330] width 50 height 11
click at [193, 293] on div "Ship Complete" at bounding box center [233, 300] width 416 height 14
click at [37, 231] on link "I tems" at bounding box center [31, 237] width 28 height 13
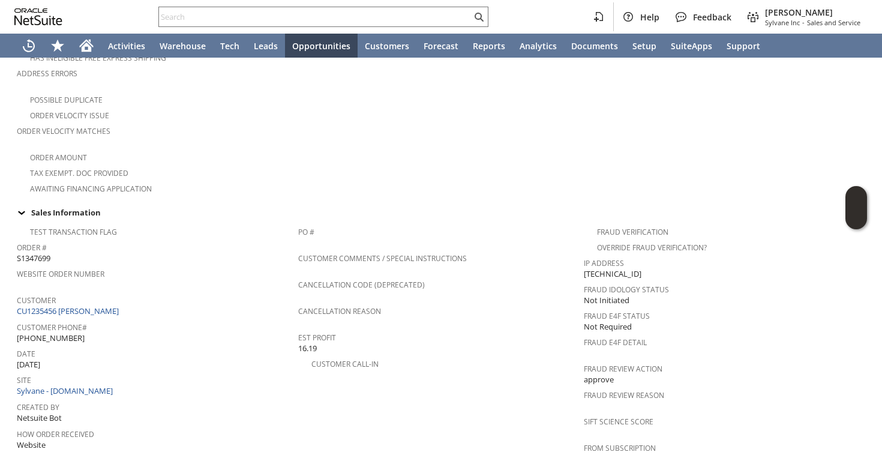
scroll to position [337, 0]
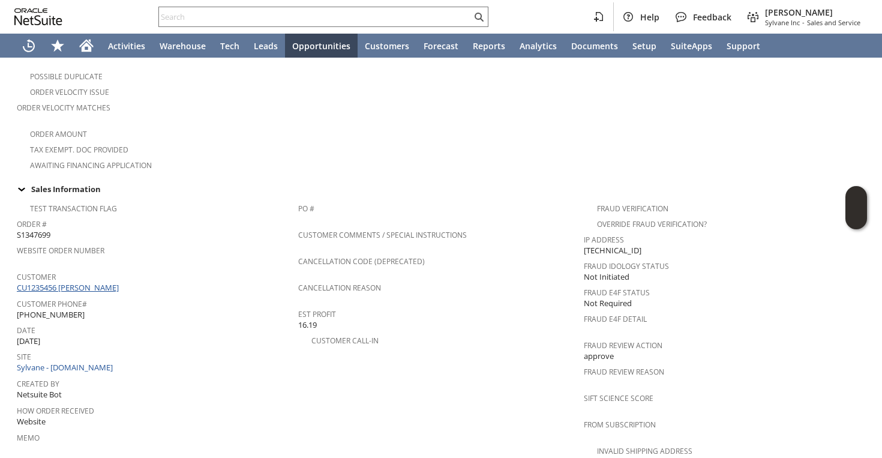
click at [98, 282] on link "CU1235456 Jonathan Kaye" at bounding box center [69, 287] width 105 height 11
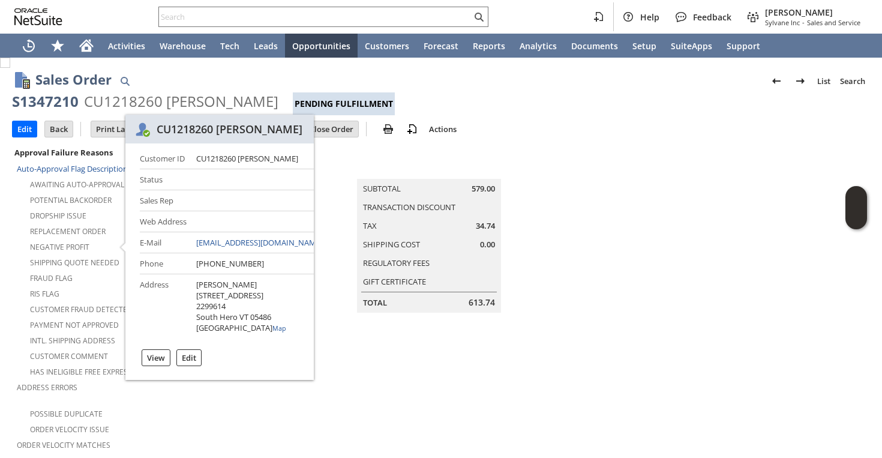
scroll to position [361, 0]
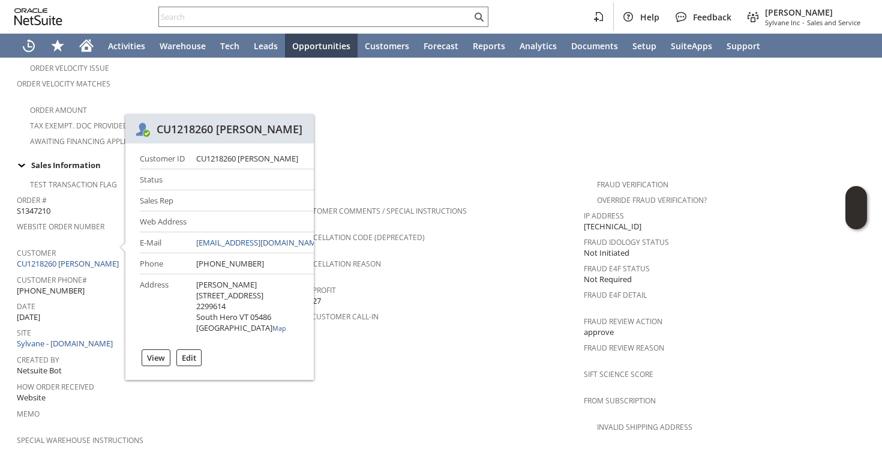
click at [107, 303] on div "Date [DATE]" at bounding box center [155, 310] width 276 height 25
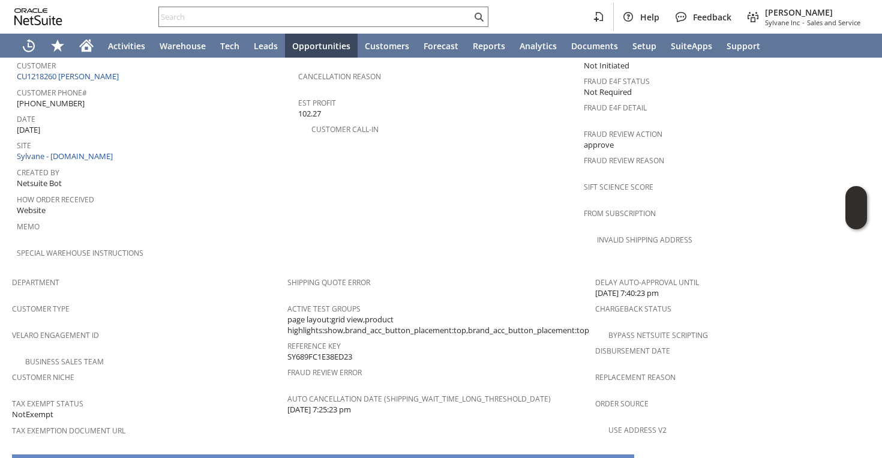
scroll to position [768, 0]
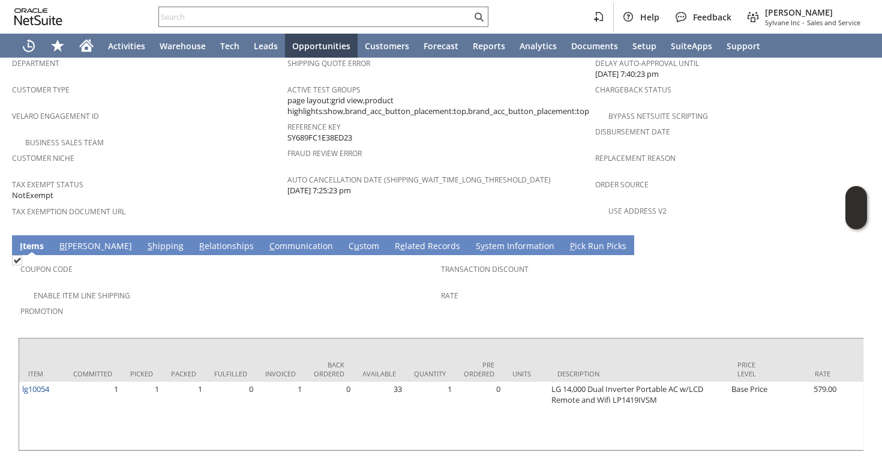
click at [145, 240] on link "S hipping" at bounding box center [166, 246] width 42 height 13
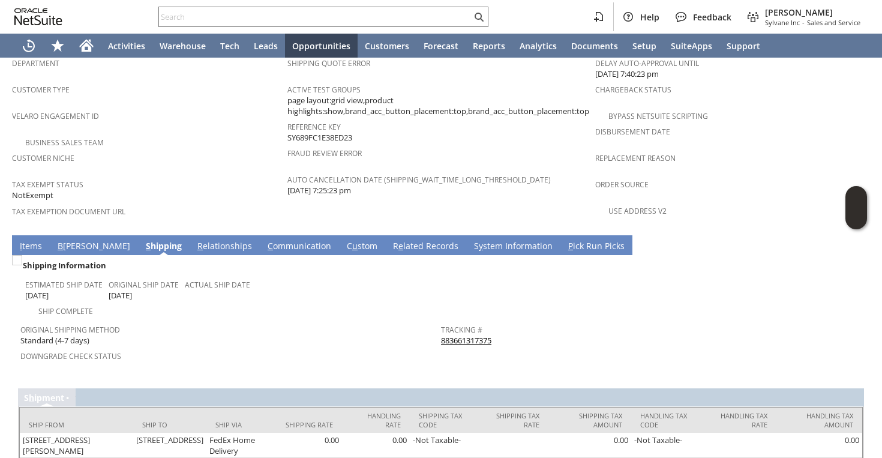
click at [171, 176] on div "Tax Exempt Status NotExempt" at bounding box center [147, 189] width 270 height 26
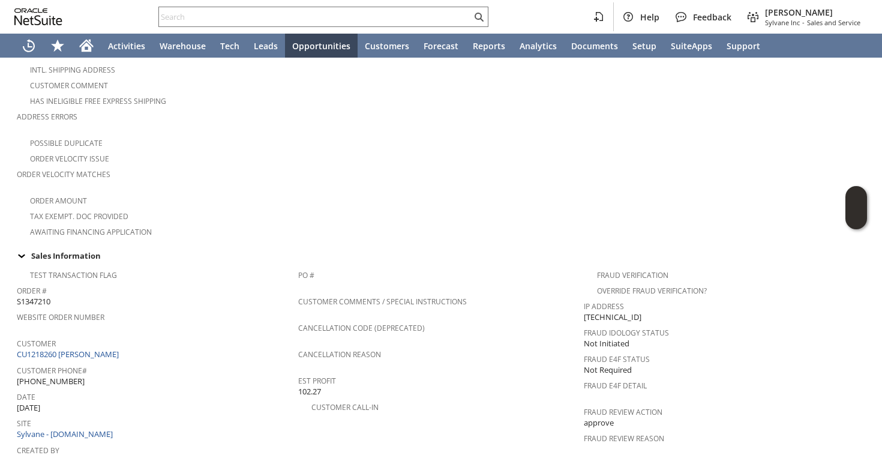
scroll to position [67, 0]
